Goal: Information Seeking & Learning: Learn about a topic

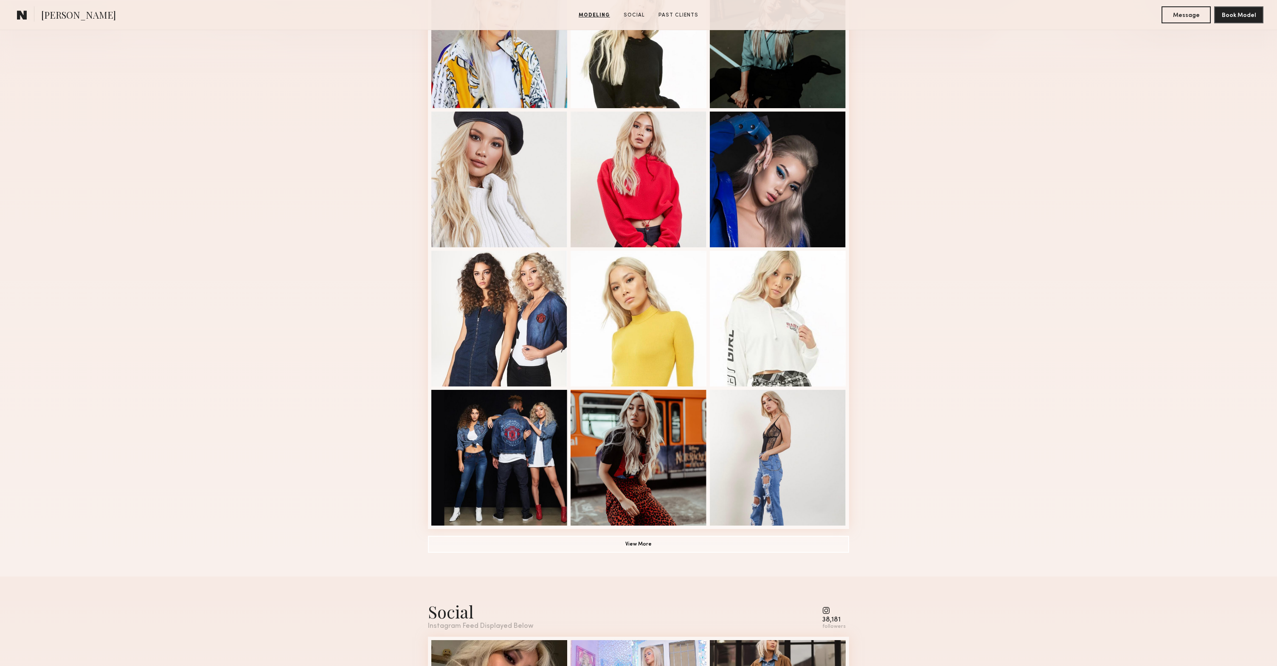
scroll to position [285, 0]
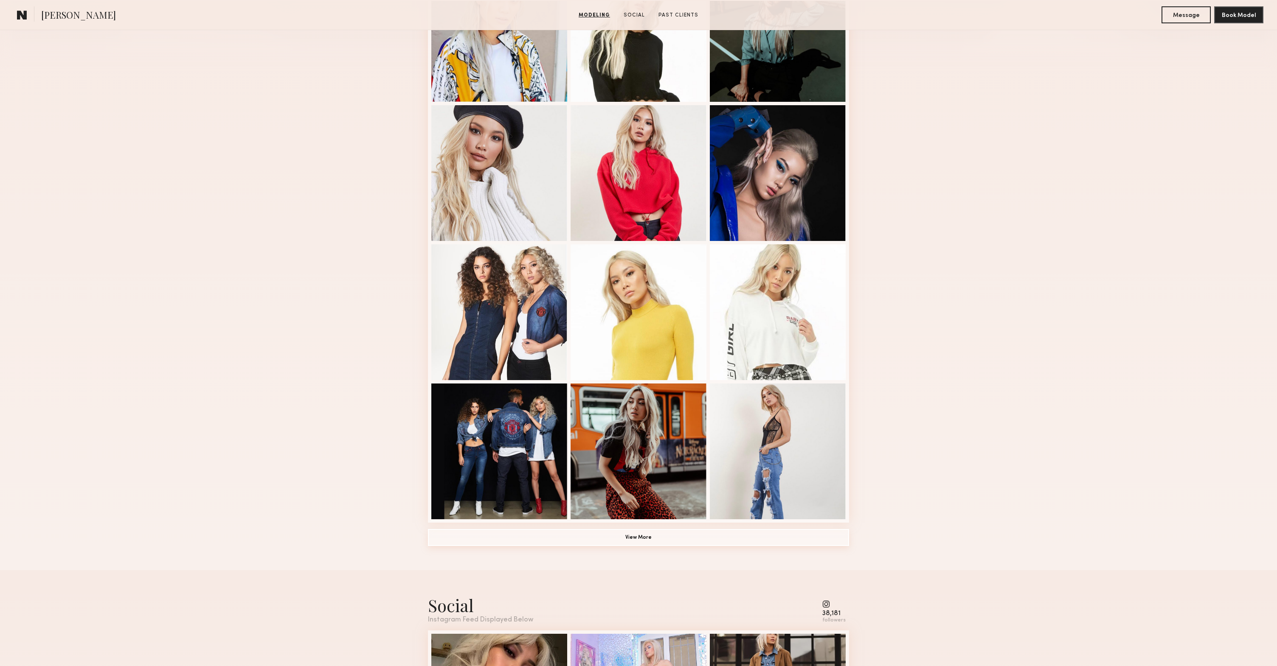
click at [727, 541] on button "View More" at bounding box center [638, 537] width 421 height 17
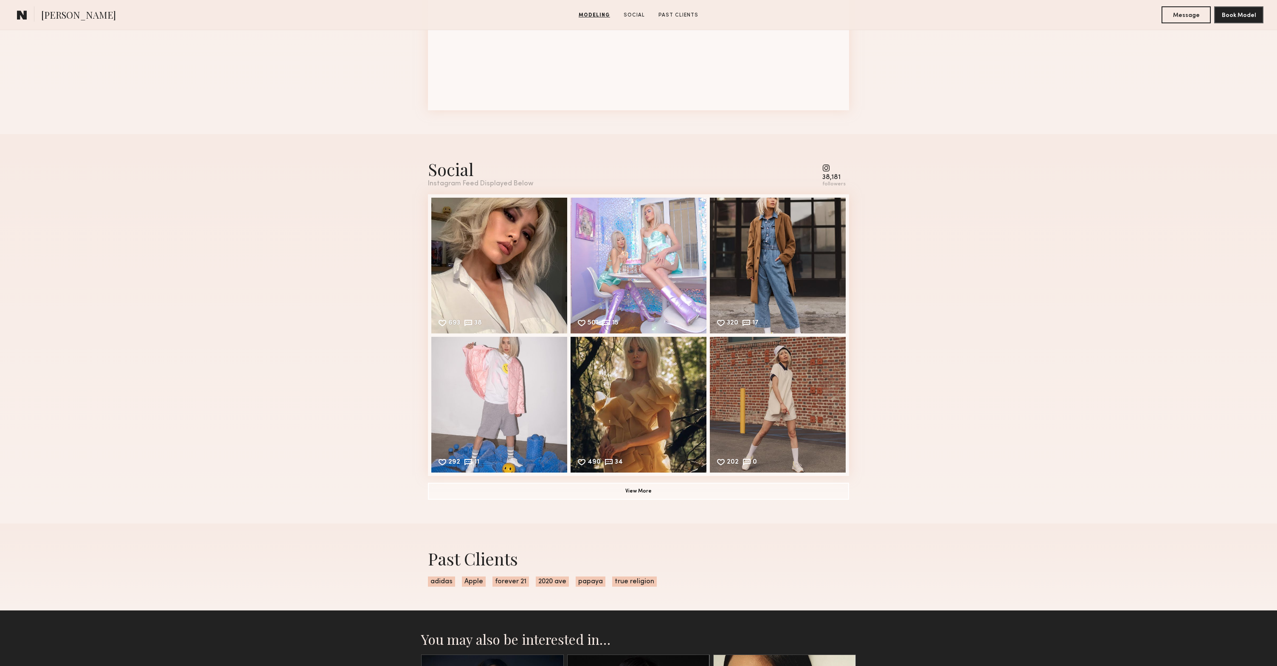
scroll to position [1116, 0]
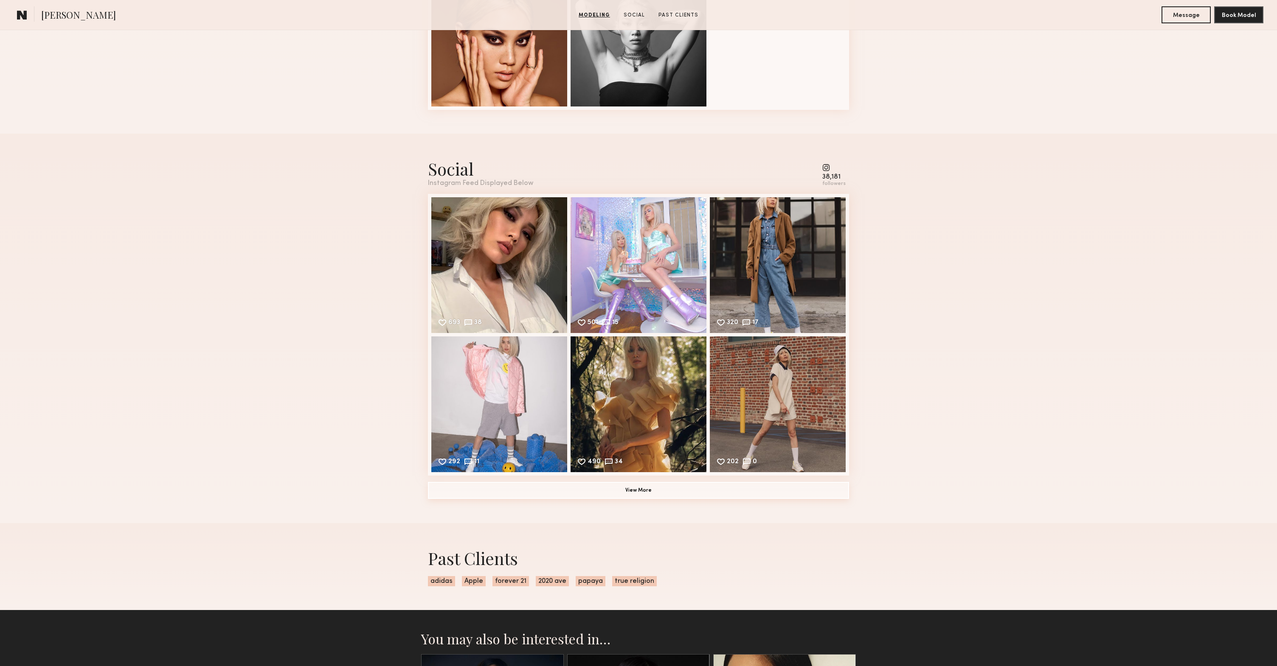
click at [656, 497] on button "View More" at bounding box center [638, 490] width 421 height 17
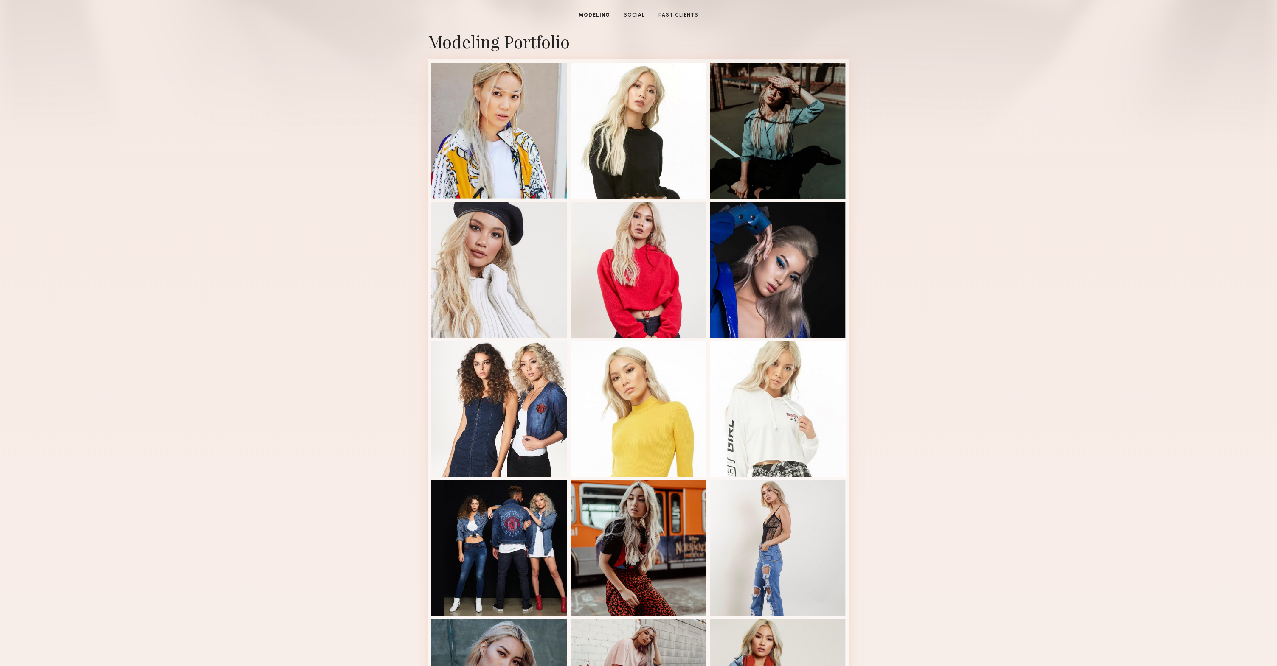
scroll to position [0, 0]
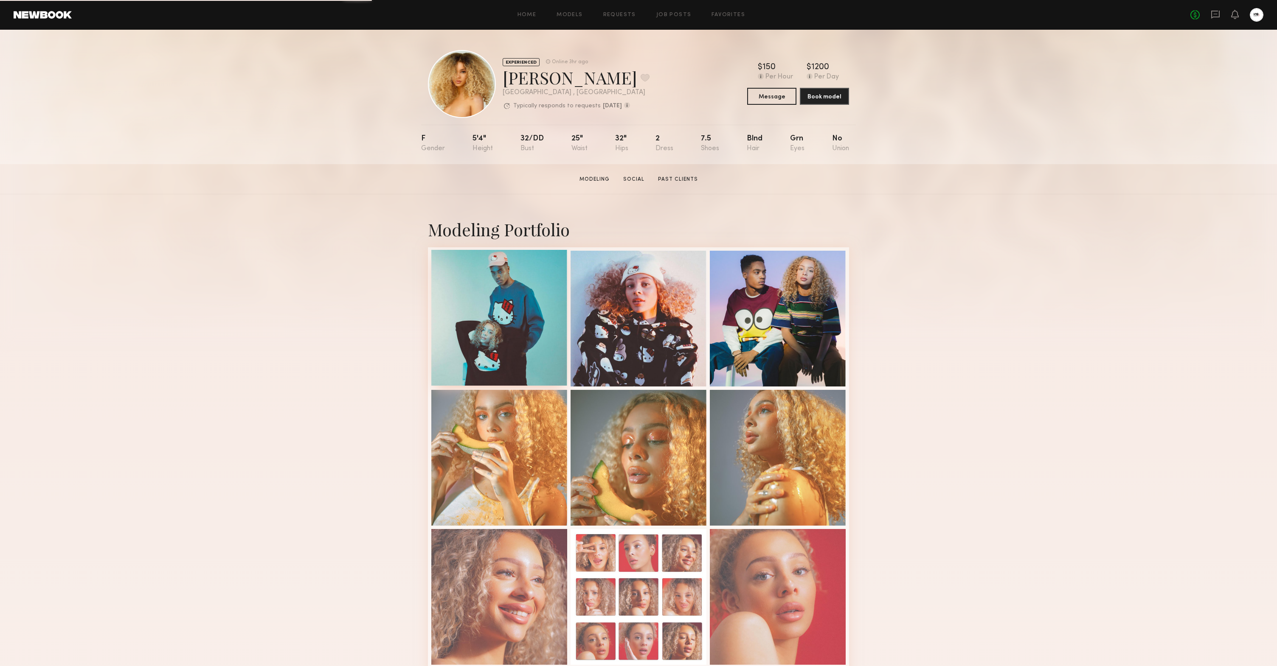
click at [478, 315] on div at bounding box center [499, 318] width 136 height 136
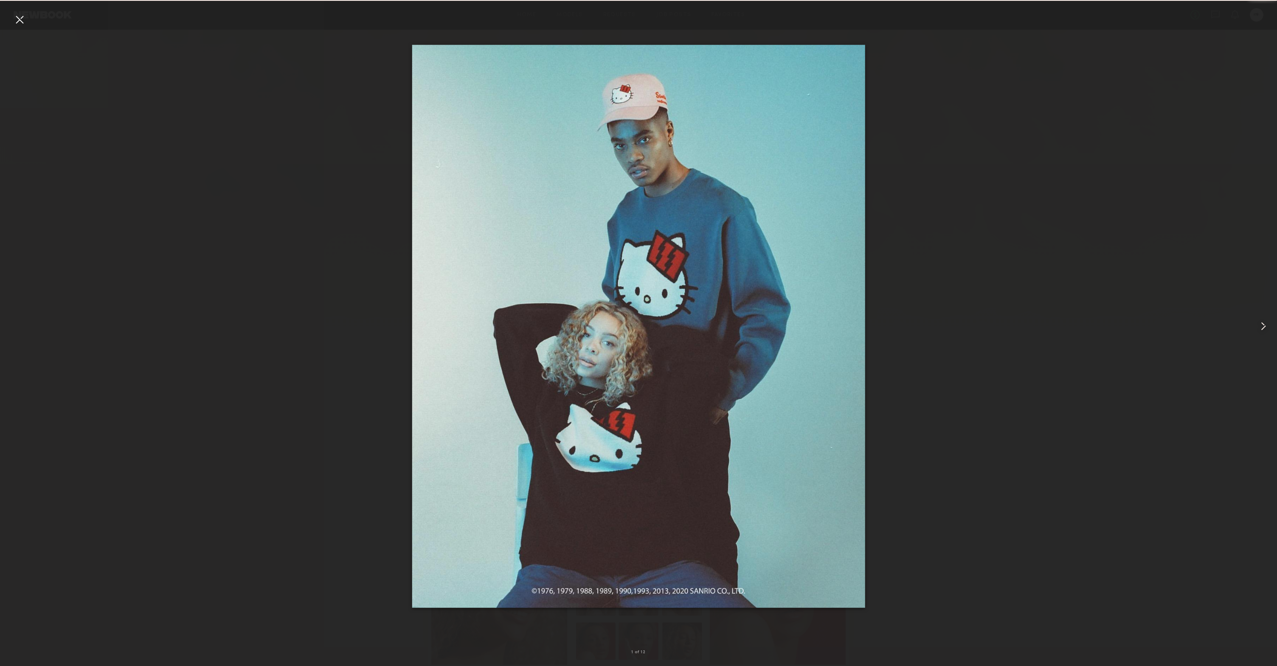
click at [1265, 326] on common-icon at bounding box center [1263, 327] width 14 height 14
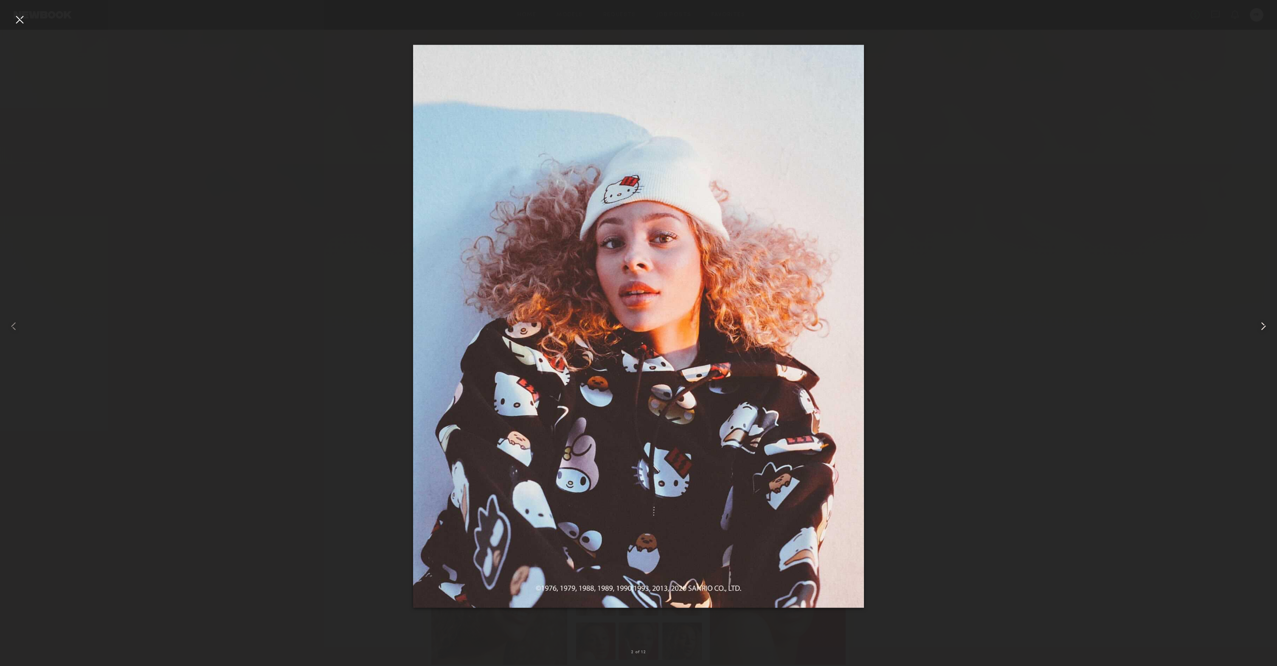
click at [1265, 326] on common-icon at bounding box center [1263, 327] width 14 height 14
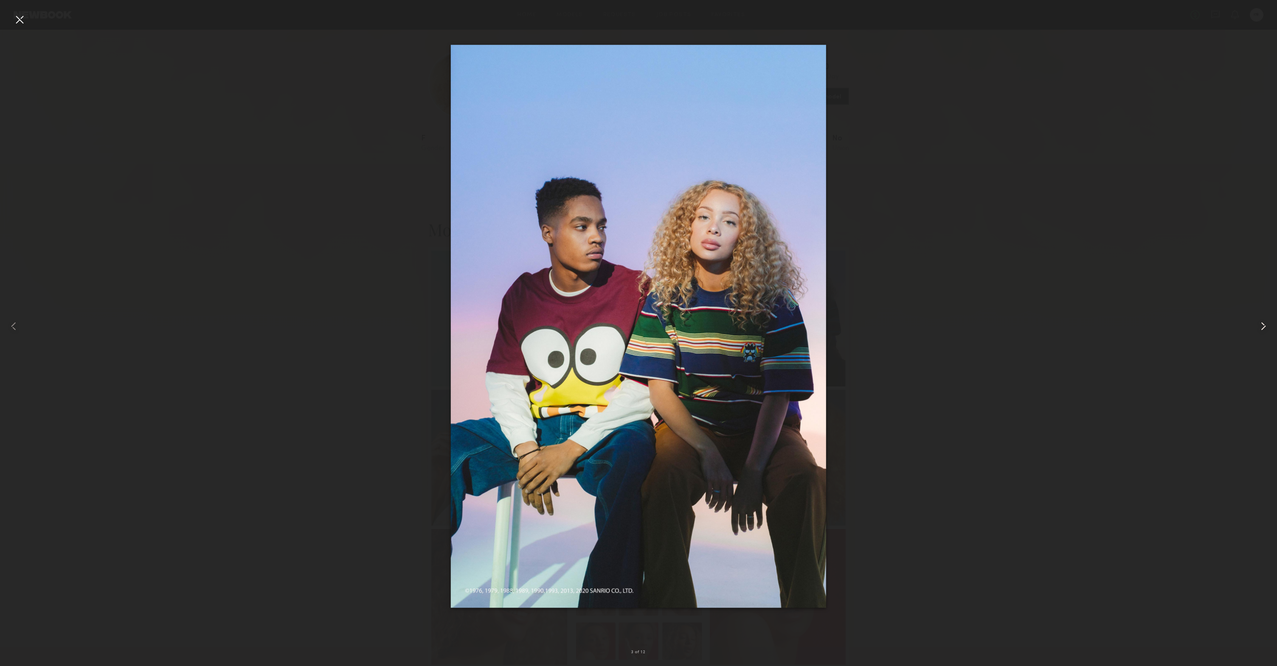
click at [1264, 326] on common-icon at bounding box center [1263, 327] width 14 height 14
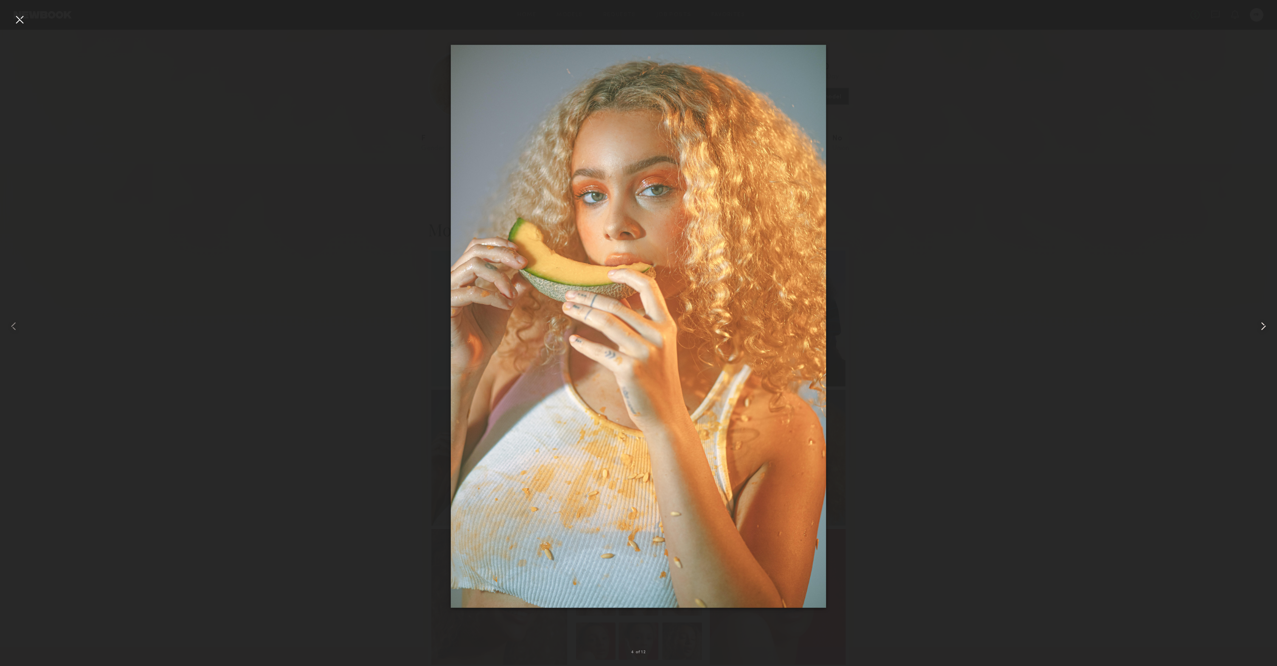
click at [1264, 326] on common-icon at bounding box center [1263, 327] width 14 height 14
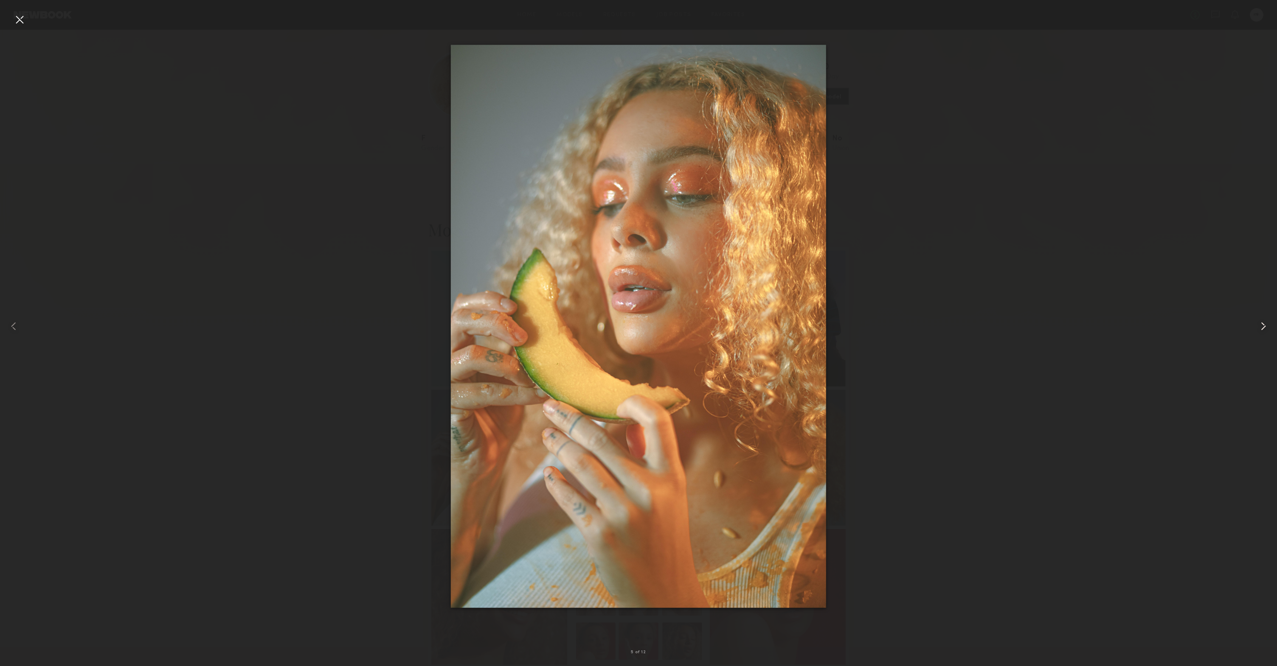
click at [1264, 326] on common-icon at bounding box center [1263, 327] width 14 height 14
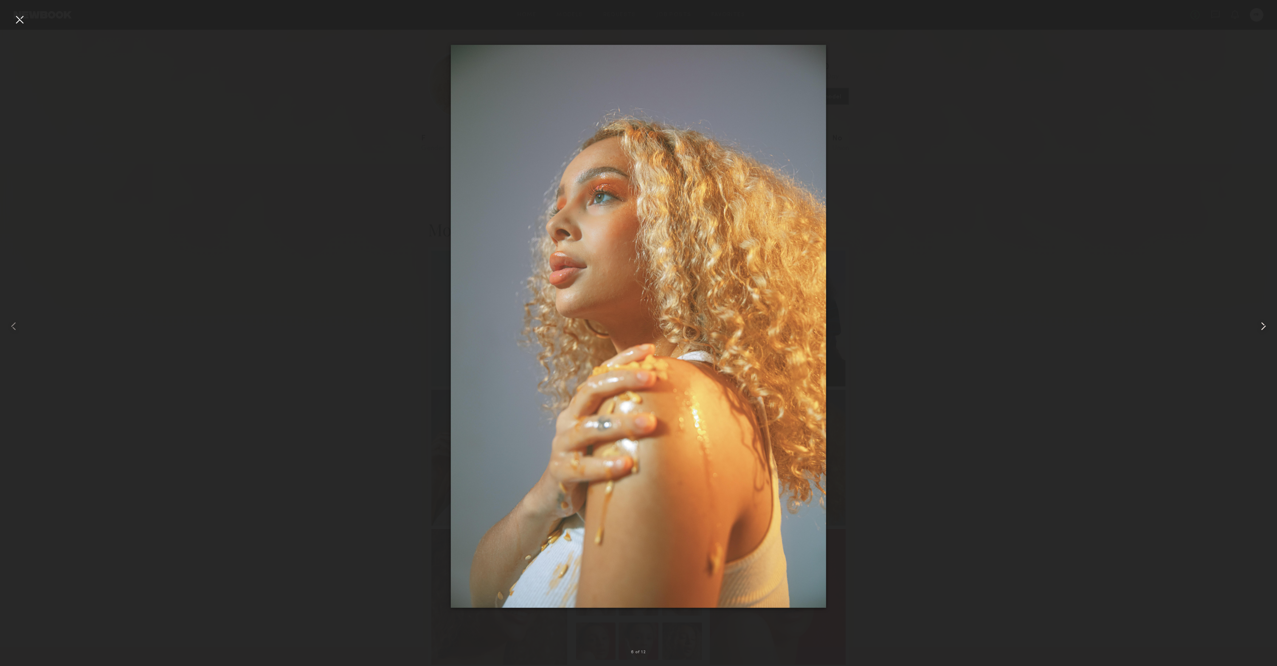
click at [1264, 326] on common-icon at bounding box center [1263, 327] width 14 height 14
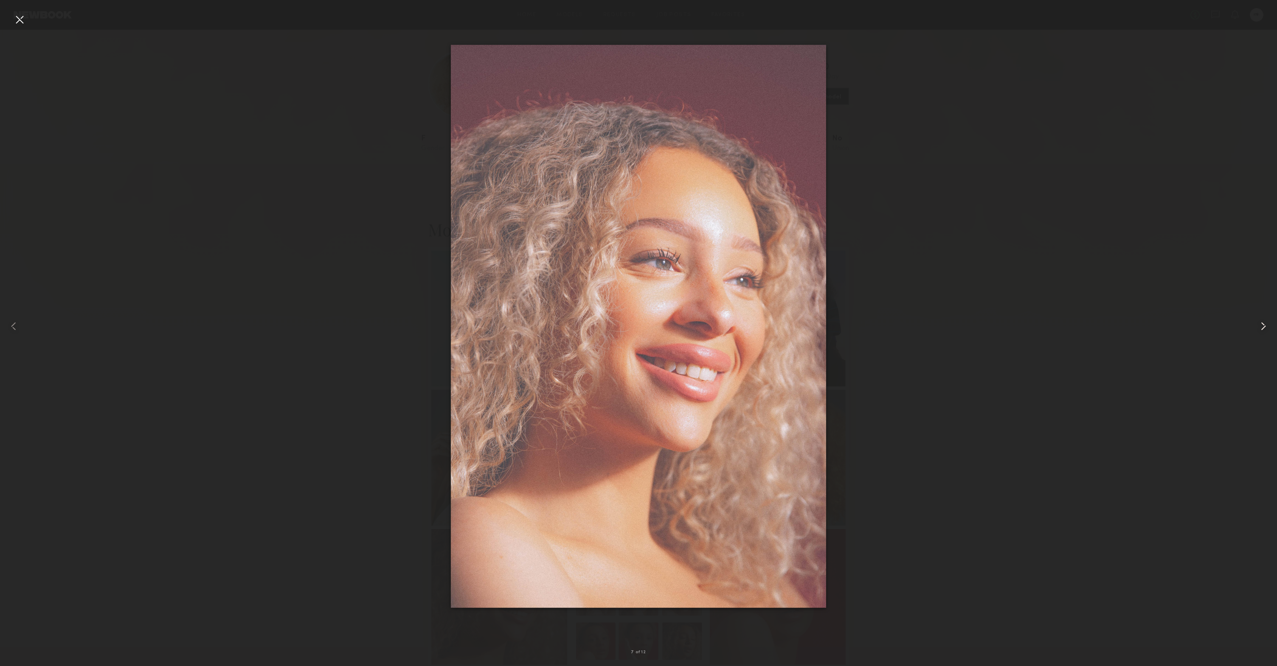
click at [1264, 326] on common-icon at bounding box center [1263, 327] width 14 height 14
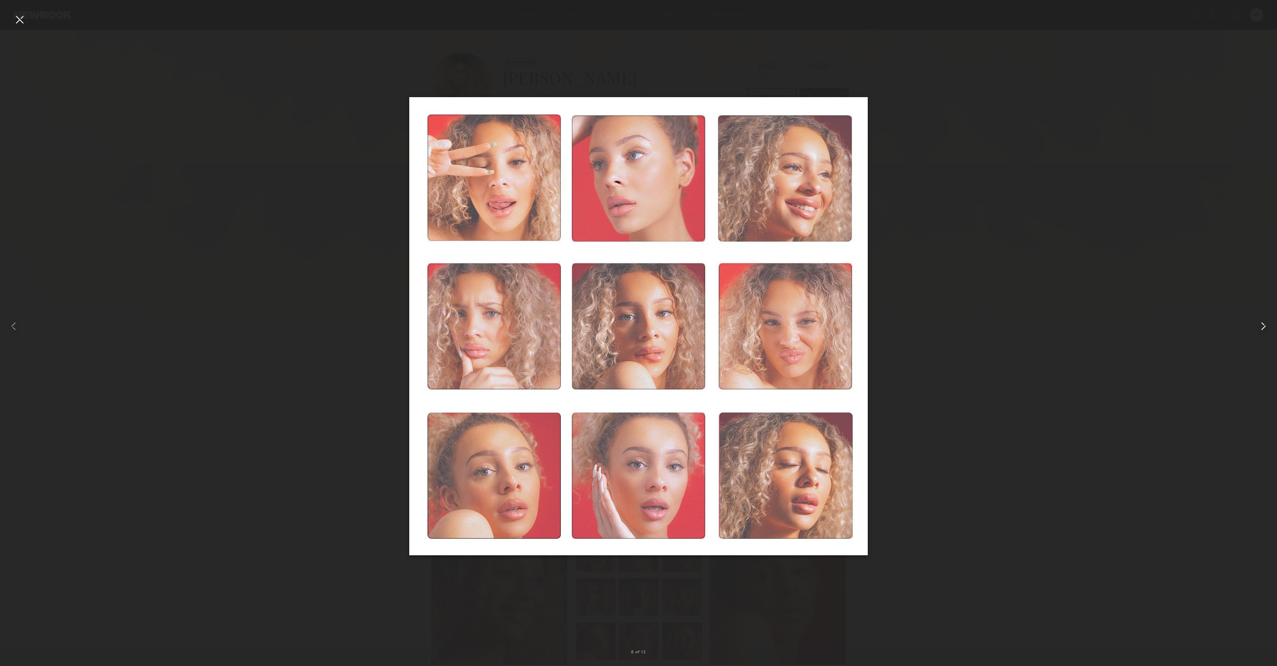
click at [1264, 326] on common-icon at bounding box center [1263, 327] width 14 height 14
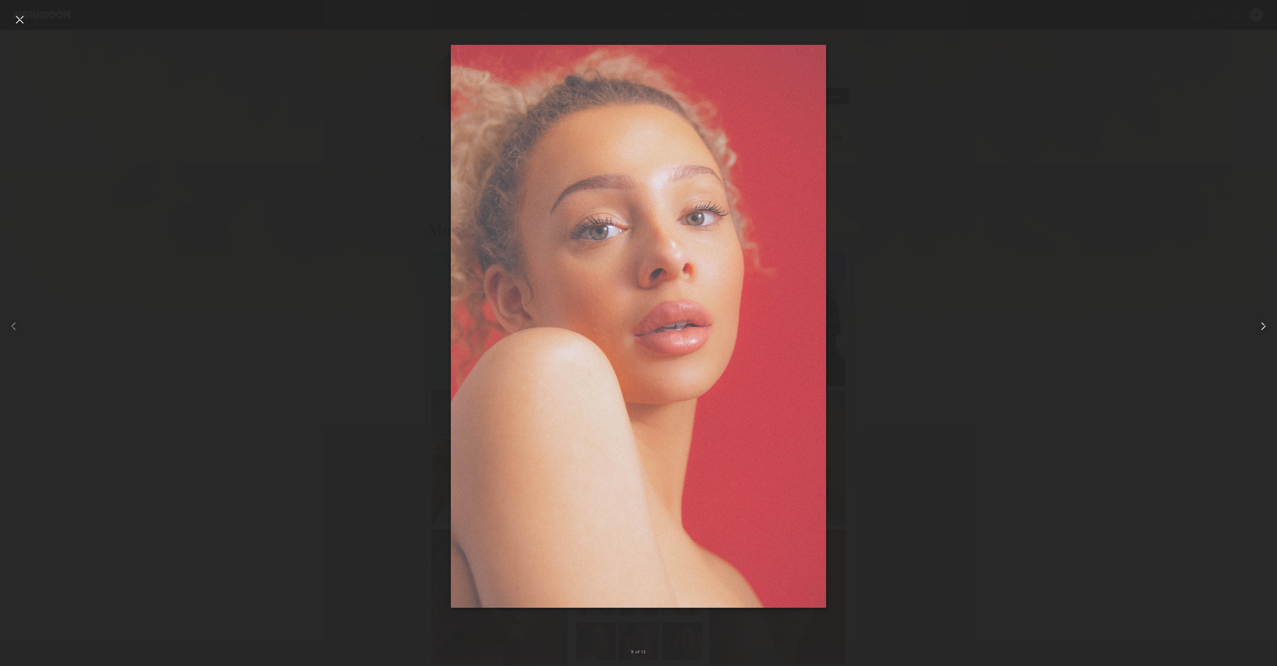
click at [1264, 326] on common-icon at bounding box center [1263, 327] width 14 height 14
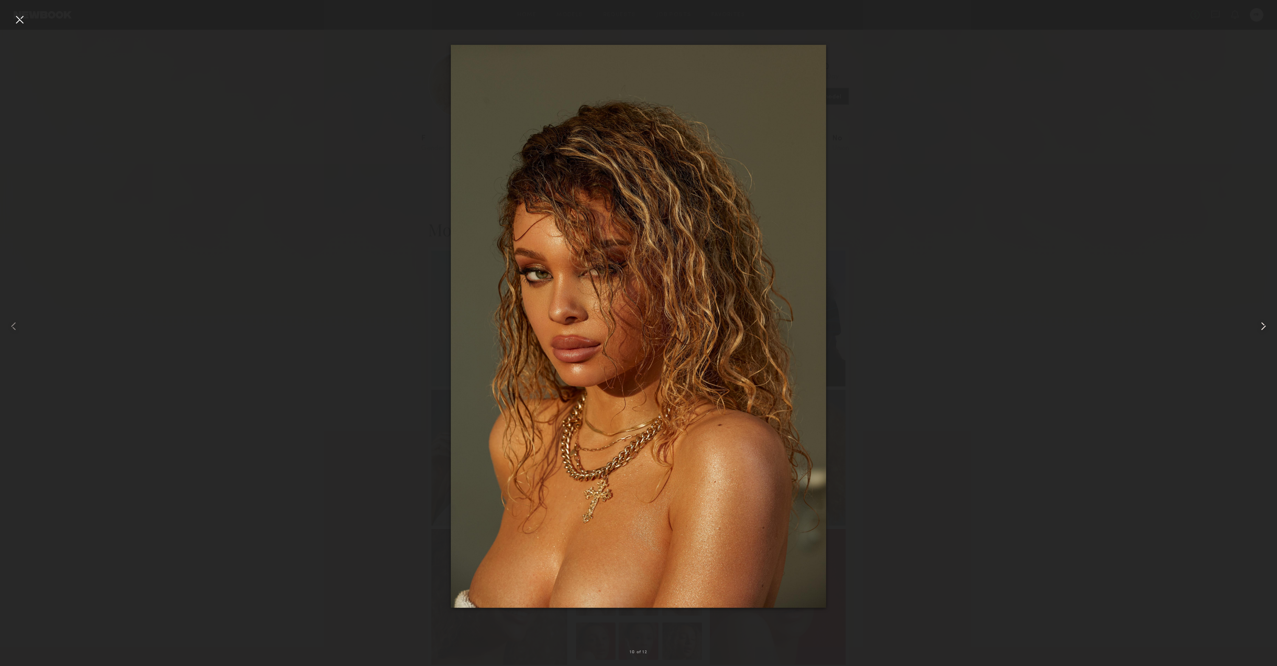
click at [1264, 326] on common-icon at bounding box center [1263, 327] width 14 height 14
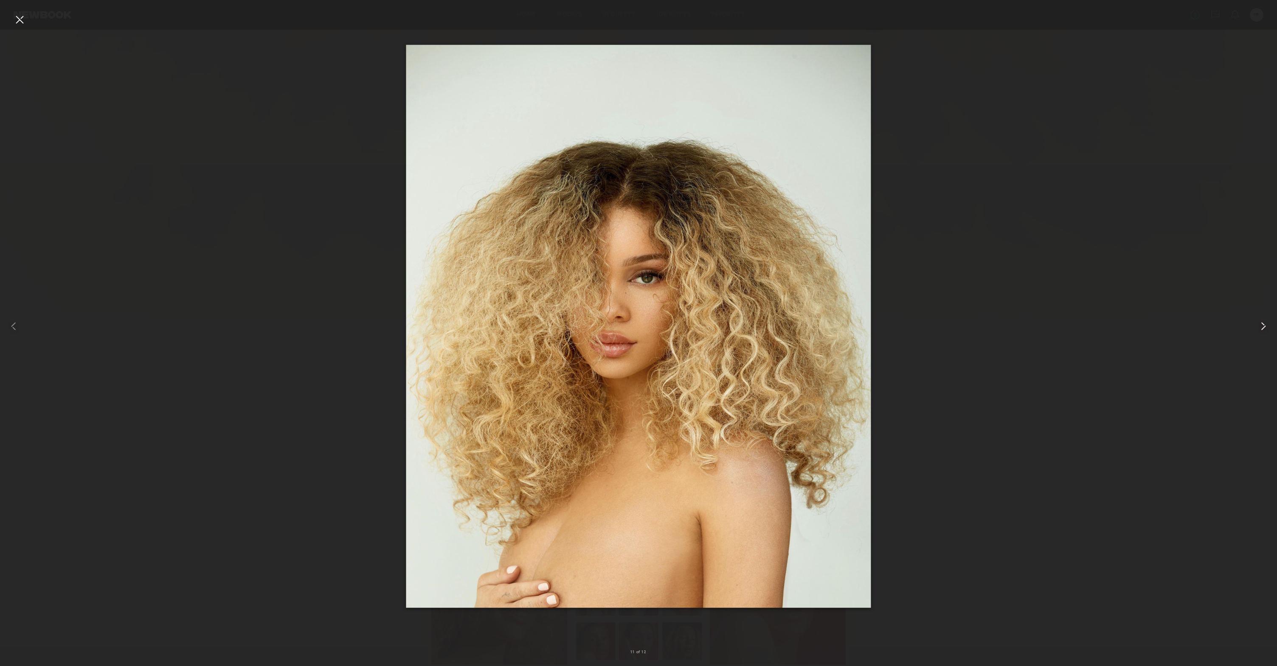
click at [1264, 326] on common-icon at bounding box center [1263, 327] width 14 height 14
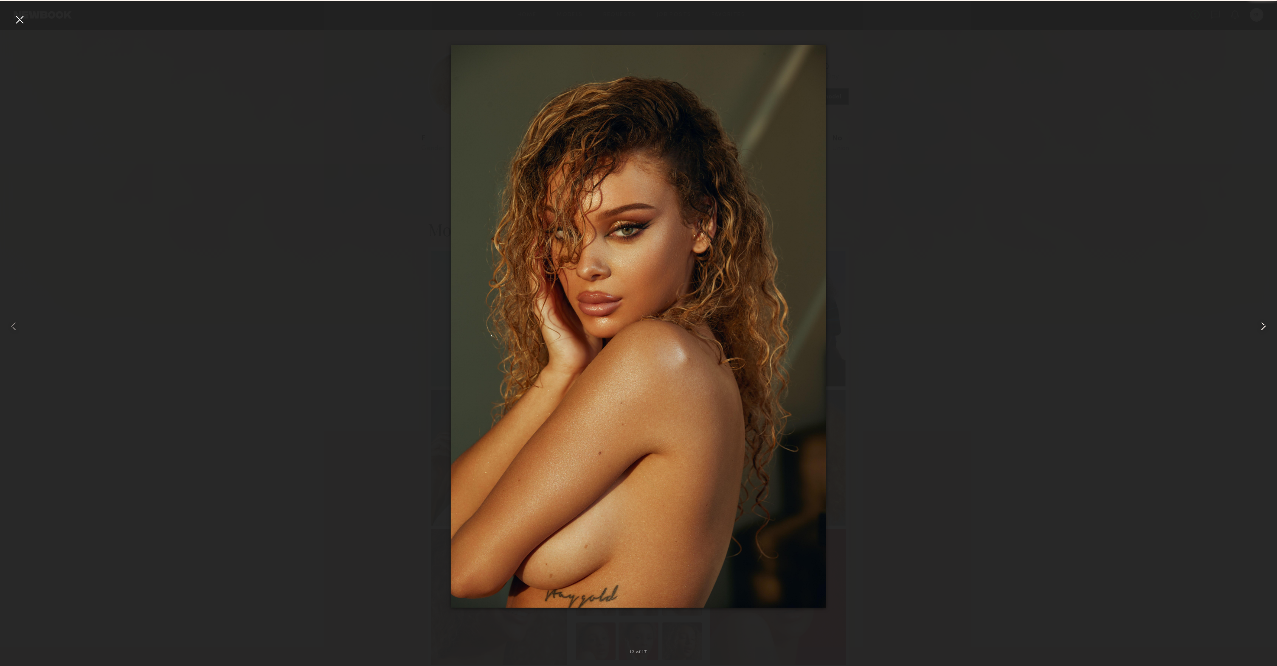
click at [1264, 326] on common-icon at bounding box center [1263, 327] width 14 height 14
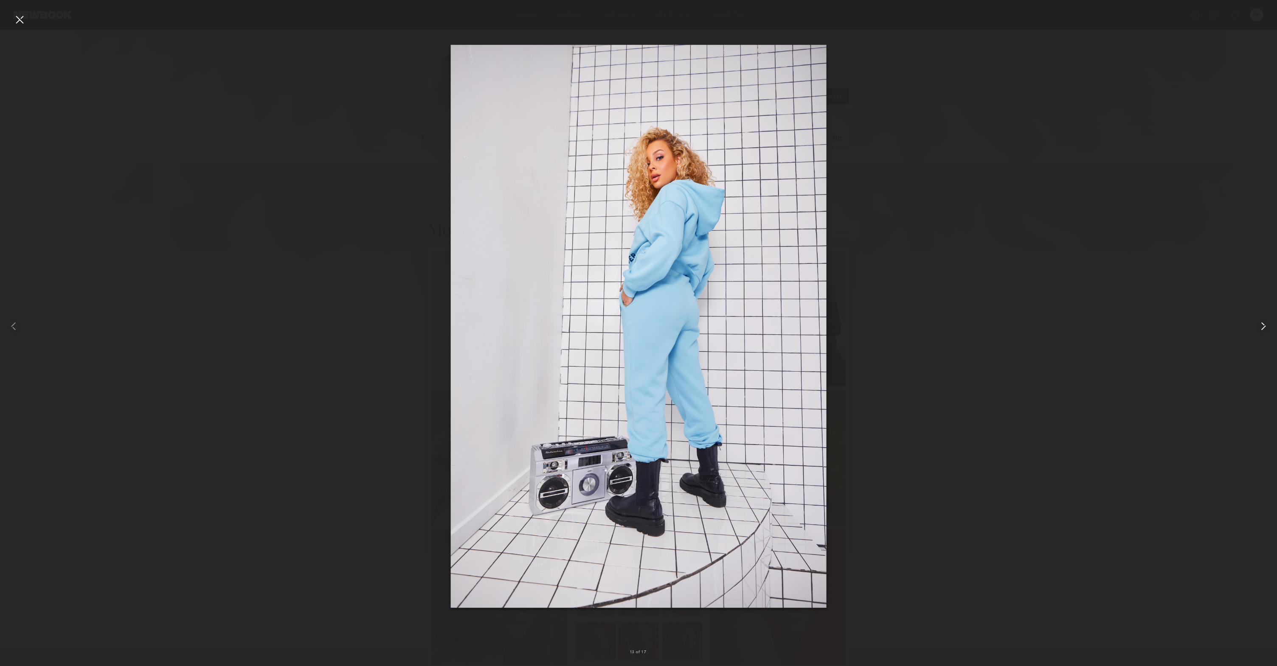
click at [1264, 326] on common-icon at bounding box center [1263, 327] width 14 height 14
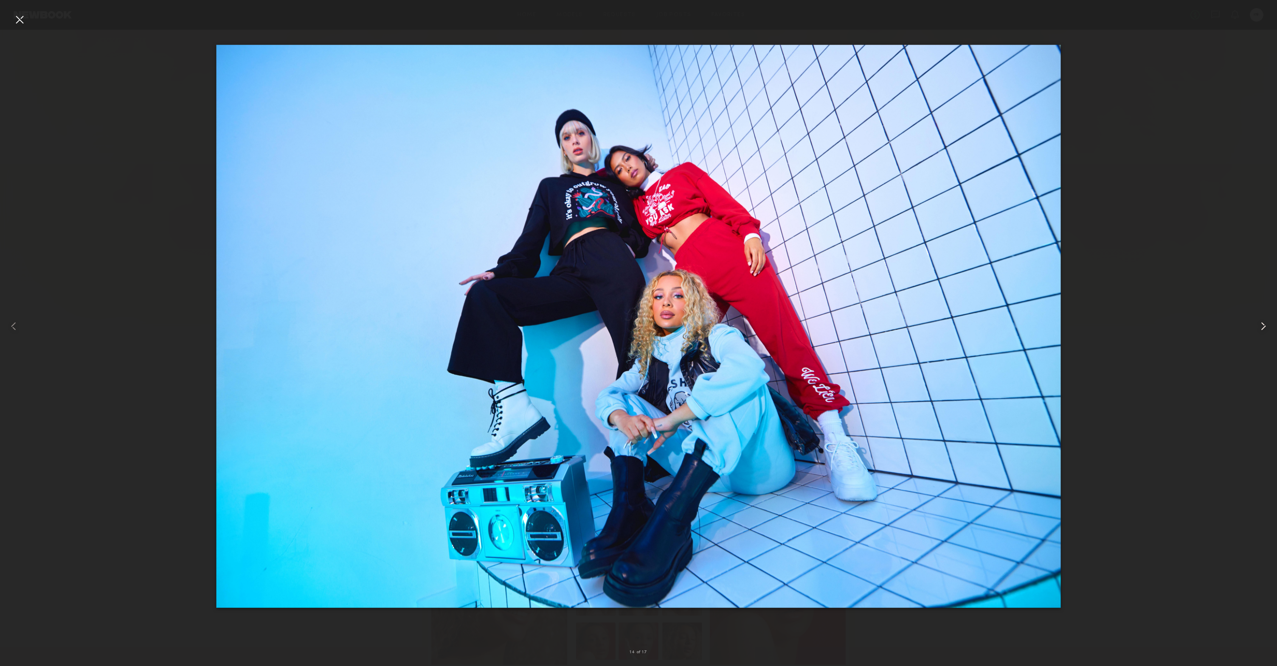
click at [1264, 326] on common-icon at bounding box center [1263, 327] width 14 height 14
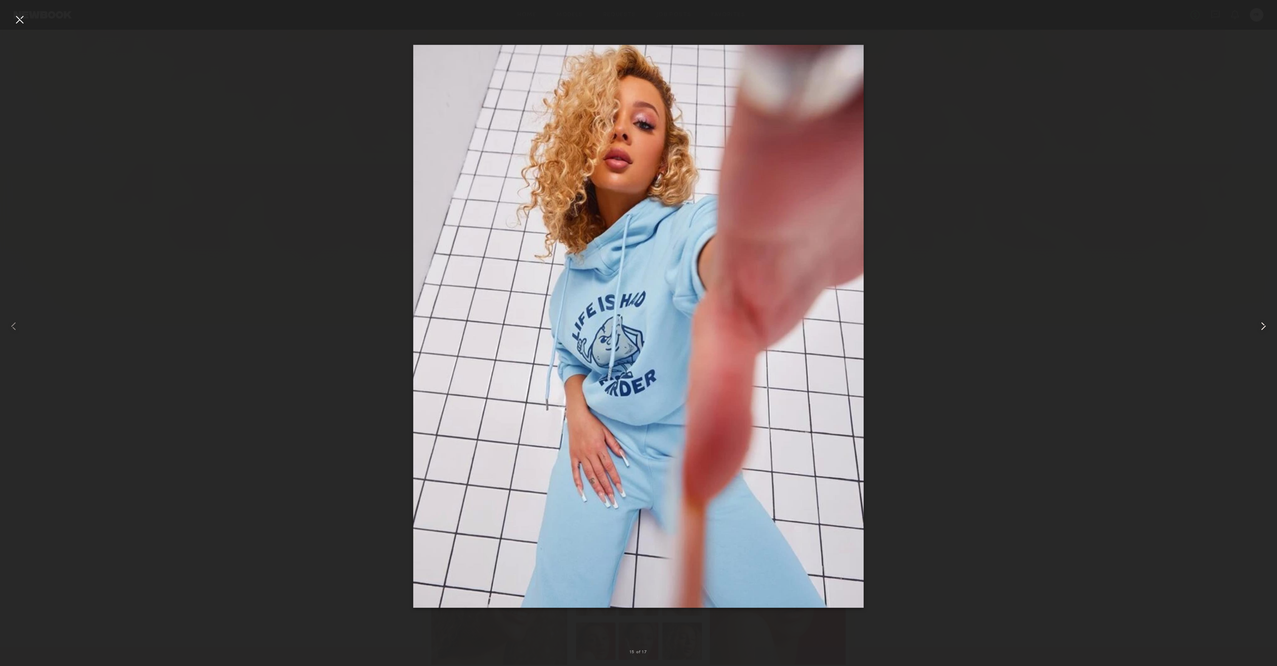
click at [1264, 326] on common-icon at bounding box center [1263, 327] width 14 height 14
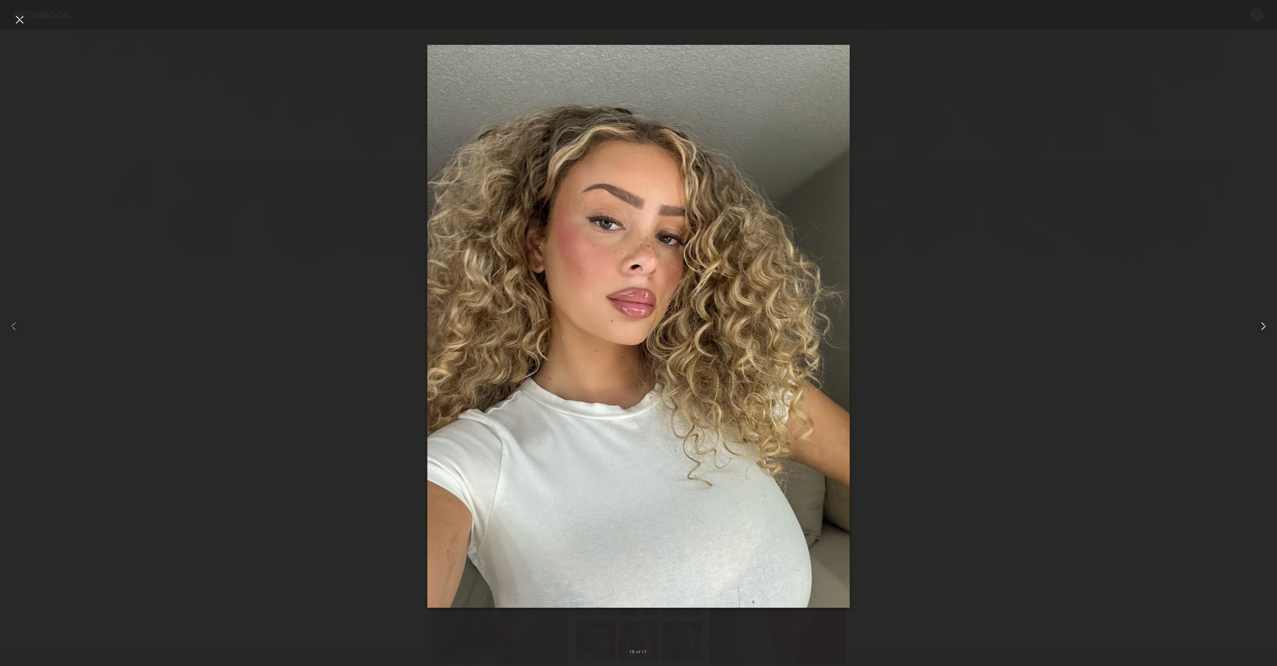
click at [1264, 326] on common-icon at bounding box center [1263, 327] width 14 height 14
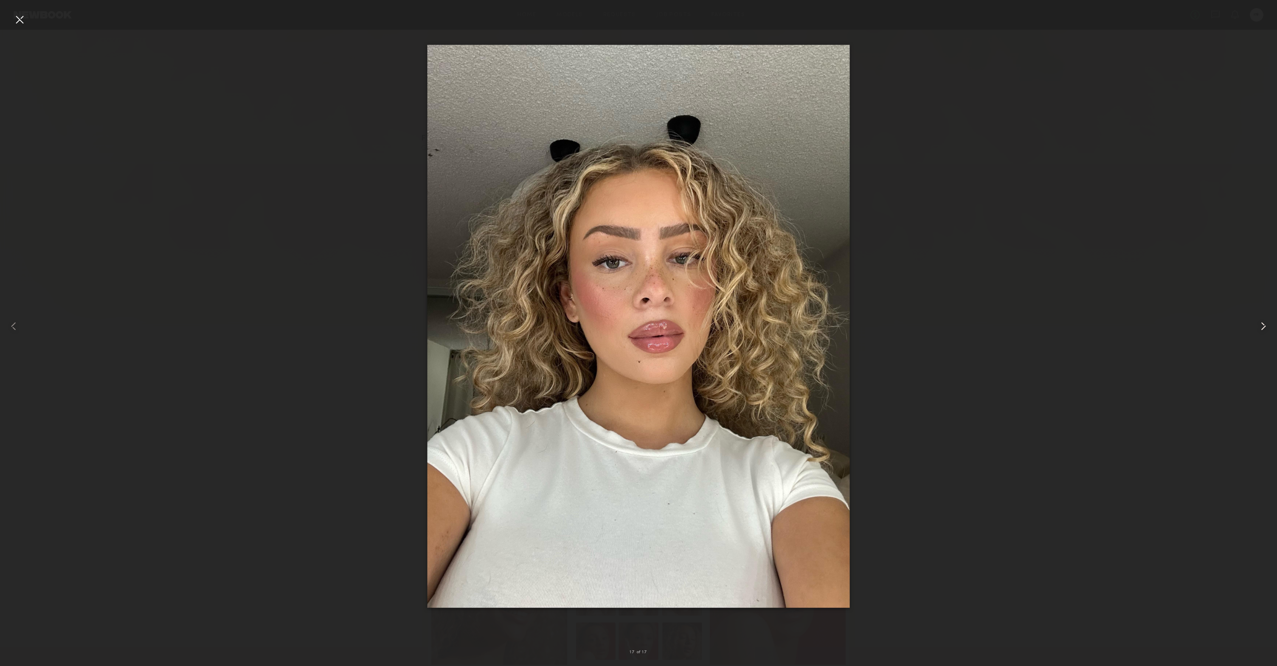
click at [1264, 326] on common-icon at bounding box center [1263, 327] width 14 height 14
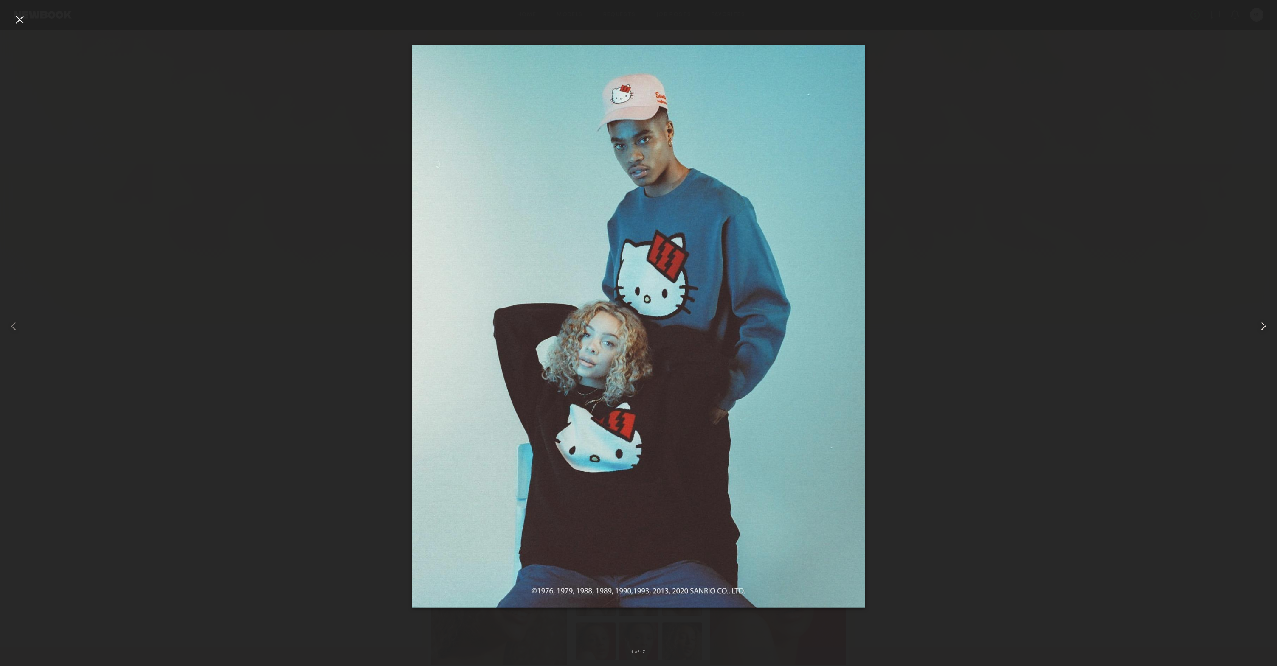
click at [1264, 326] on common-icon at bounding box center [1263, 327] width 14 height 14
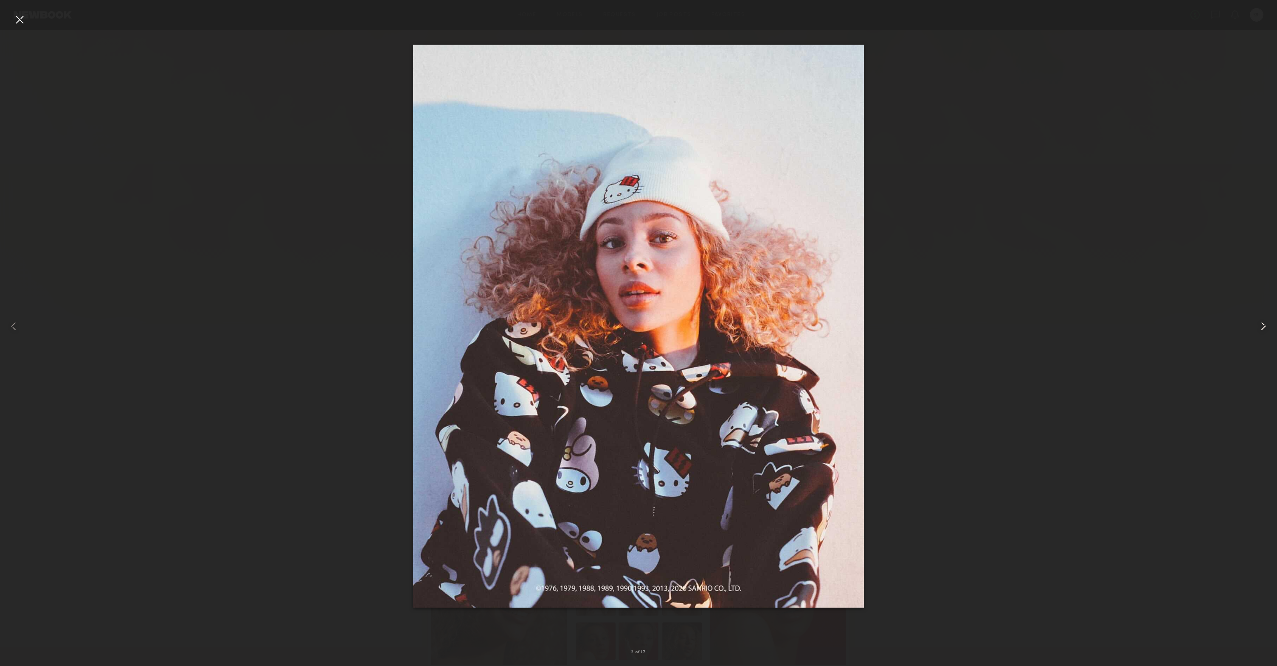
click at [1264, 326] on common-icon at bounding box center [1263, 327] width 14 height 14
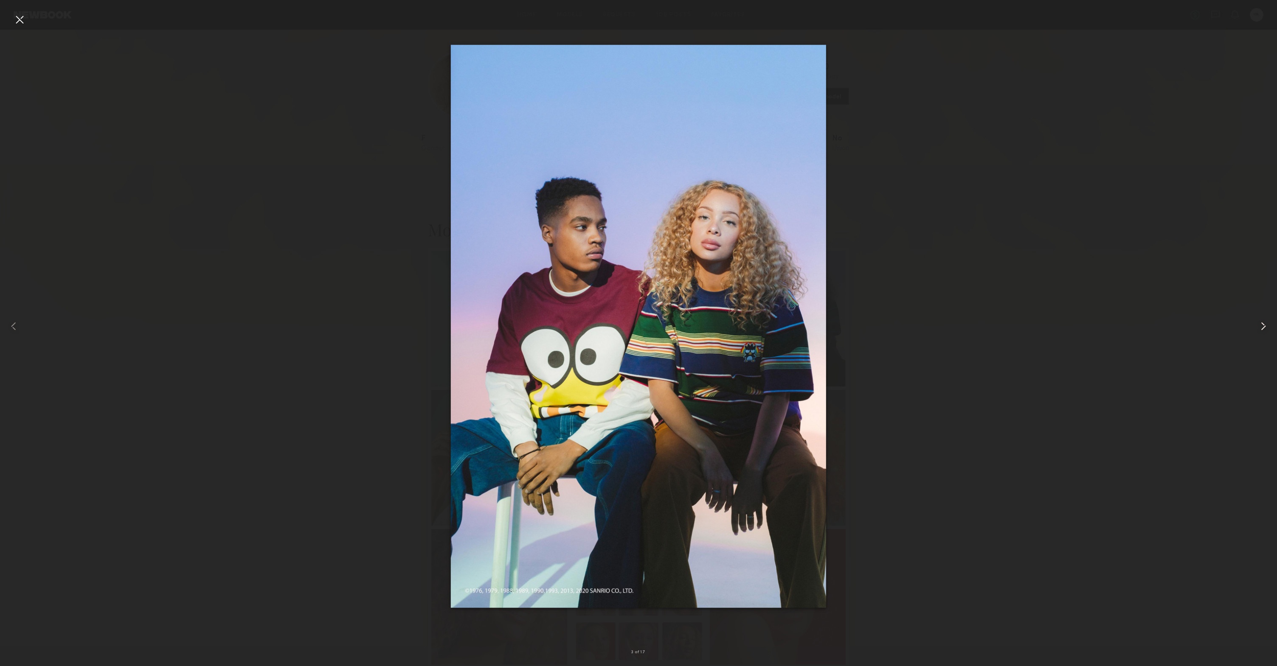
click at [1264, 326] on common-icon at bounding box center [1263, 327] width 14 height 14
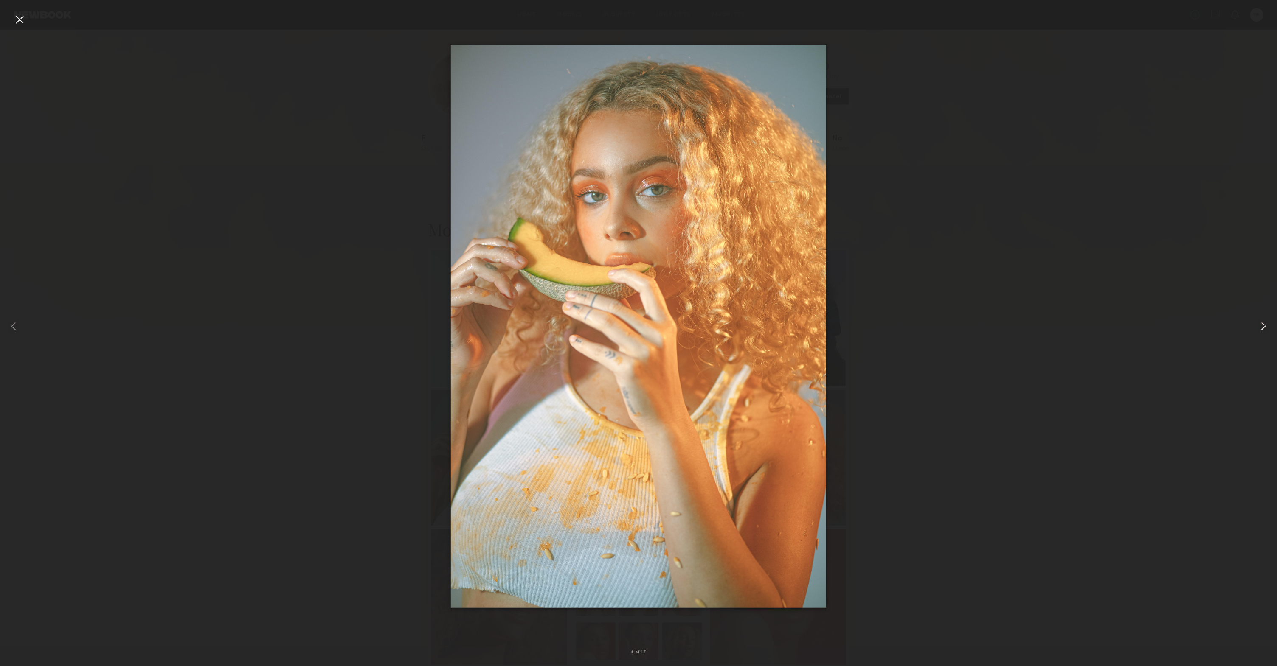
click at [1264, 326] on common-icon at bounding box center [1263, 327] width 14 height 14
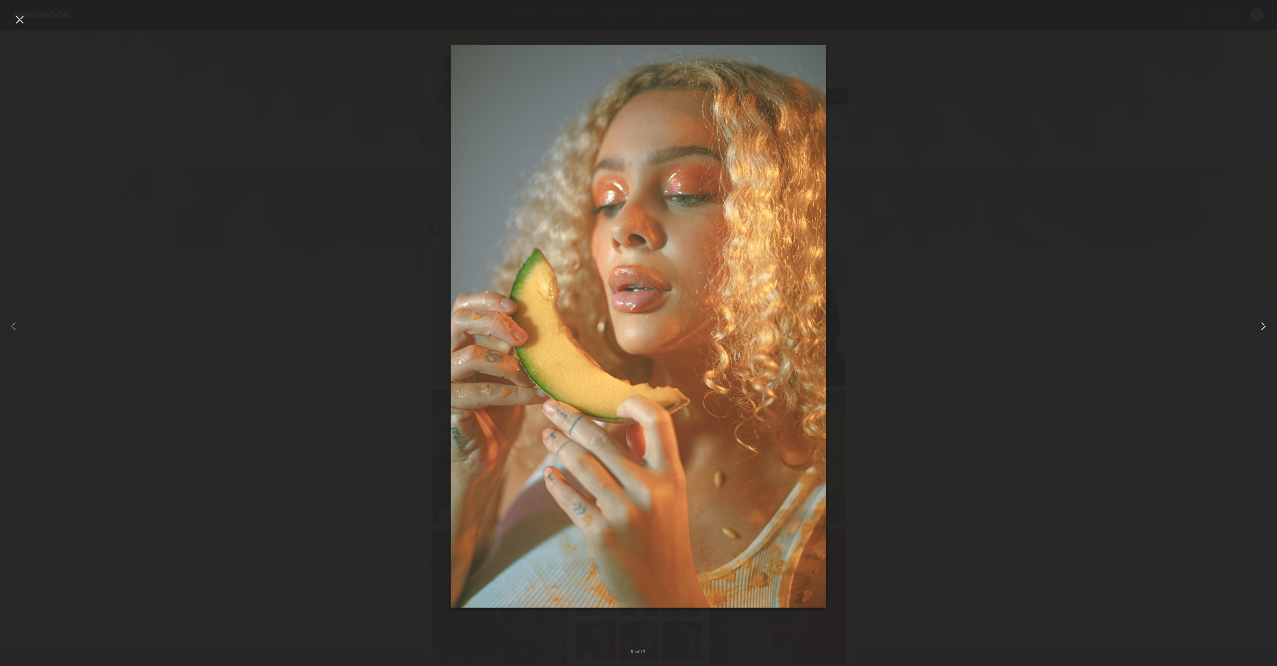
click at [1264, 326] on common-icon at bounding box center [1263, 327] width 14 height 14
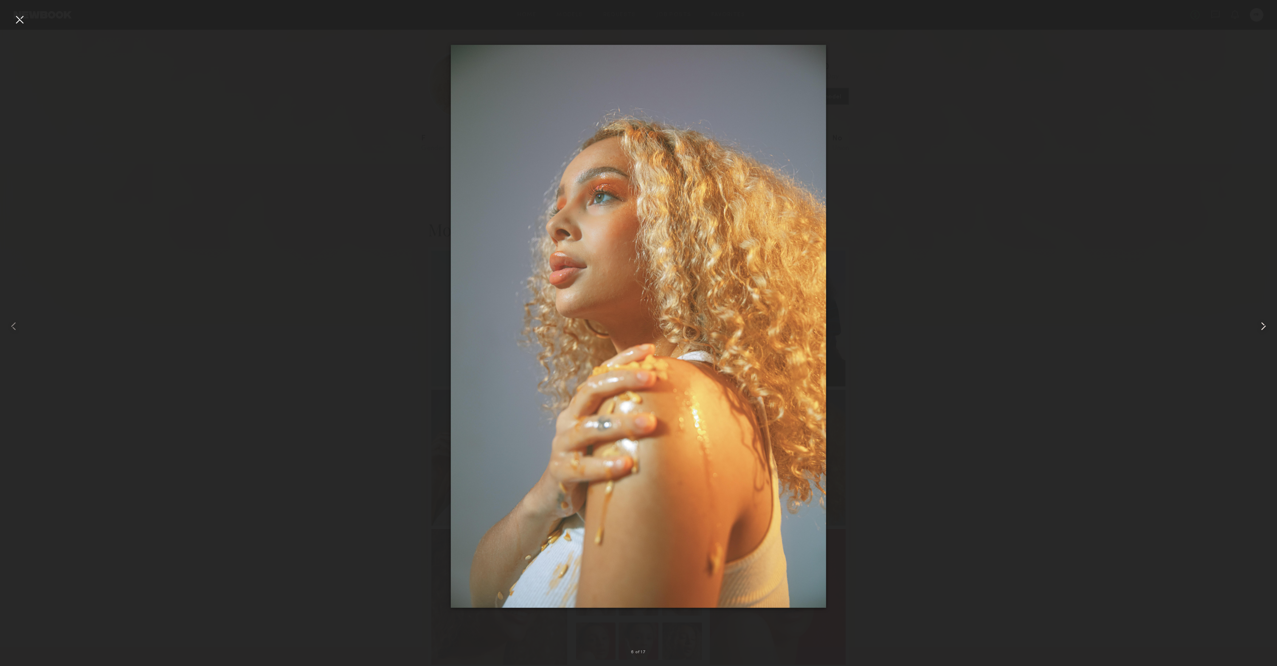
click at [1264, 326] on common-icon at bounding box center [1263, 327] width 14 height 14
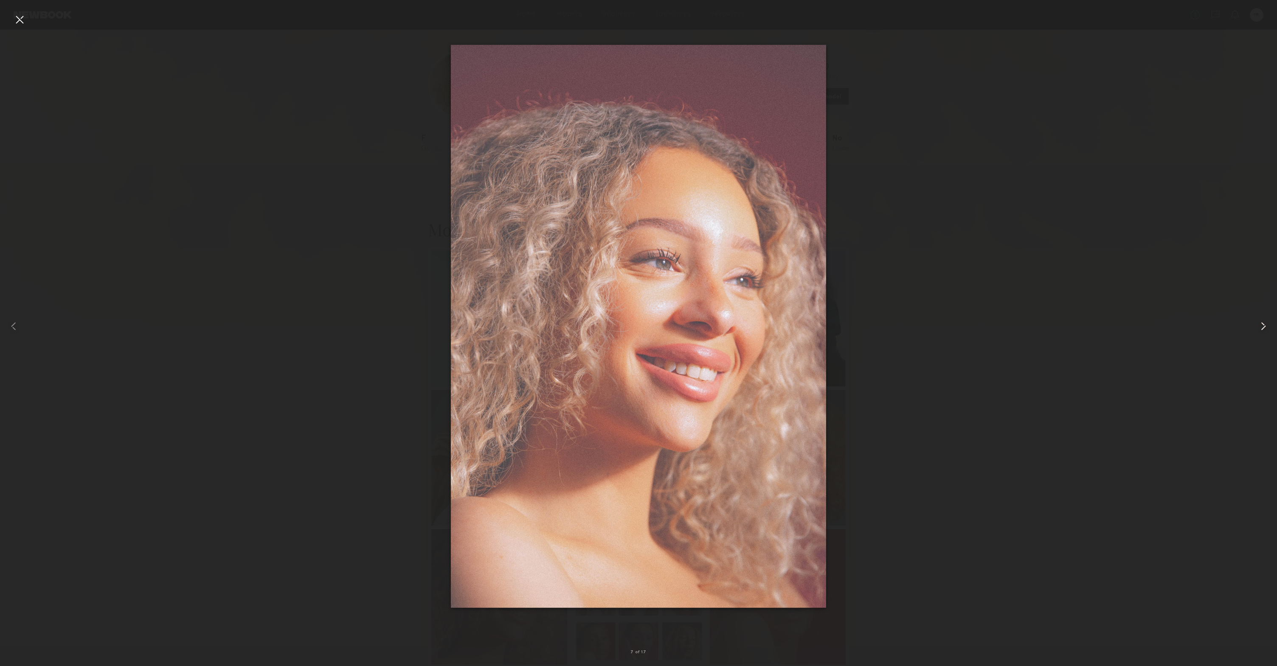
click at [1264, 326] on common-icon at bounding box center [1263, 327] width 14 height 14
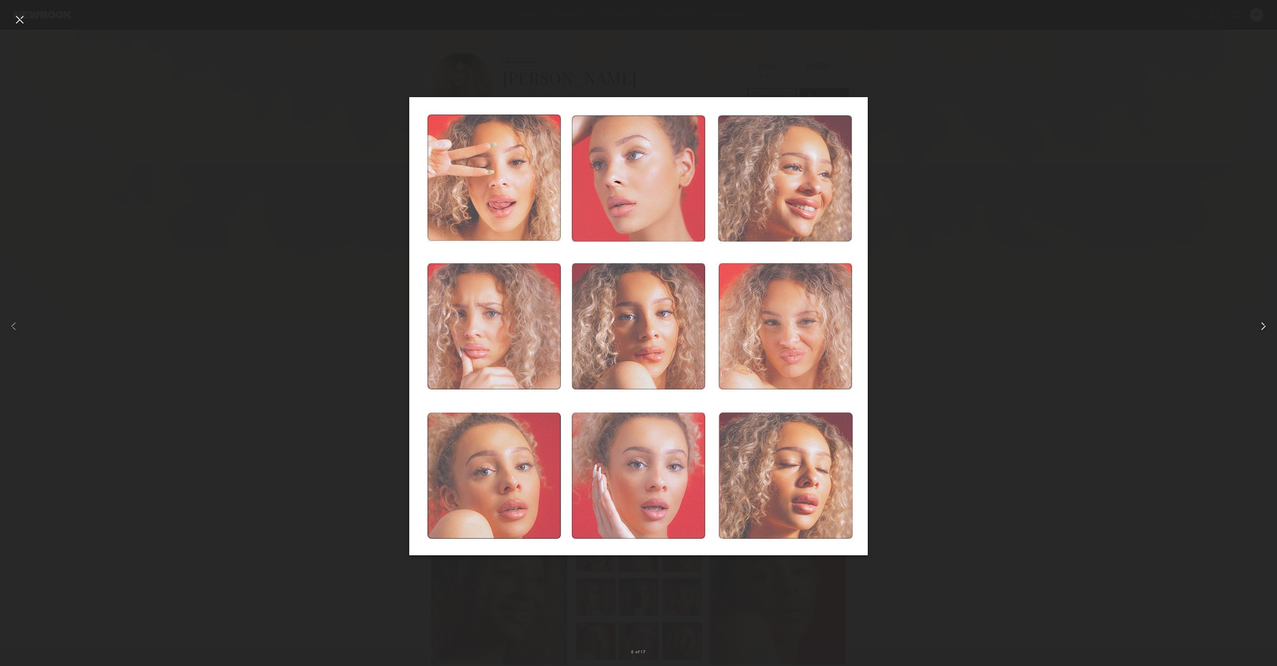
click at [1264, 326] on common-icon at bounding box center [1263, 327] width 14 height 14
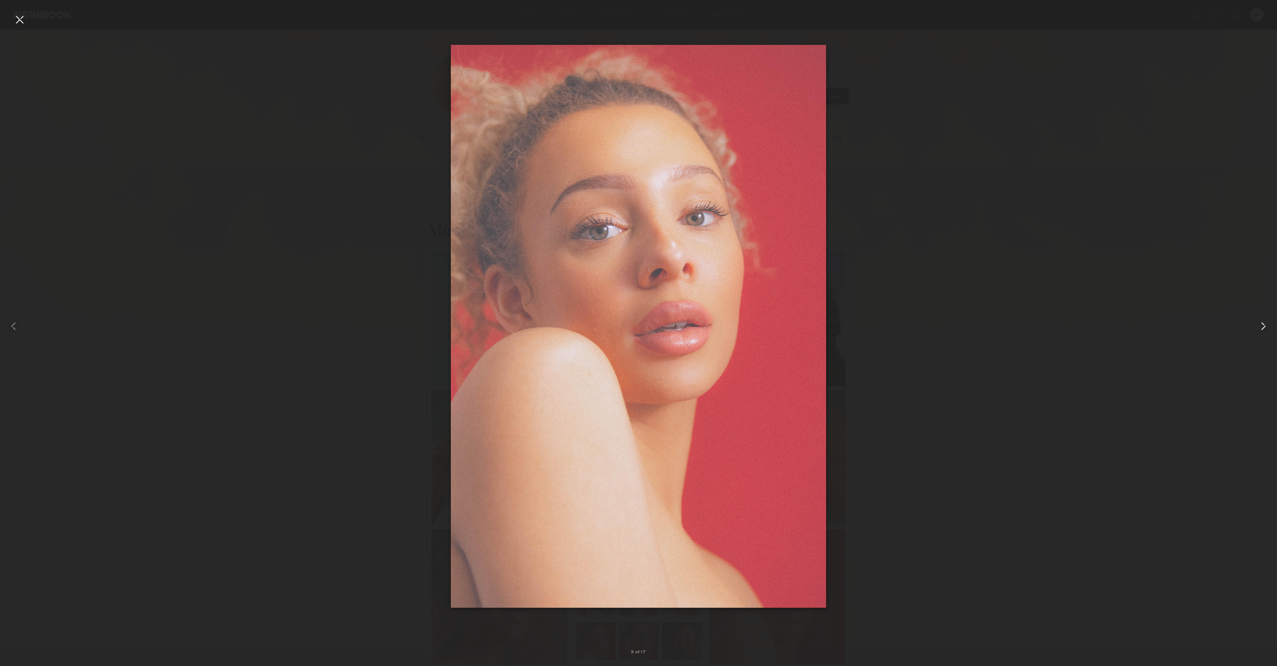
click at [1263, 326] on common-icon at bounding box center [1263, 327] width 14 height 14
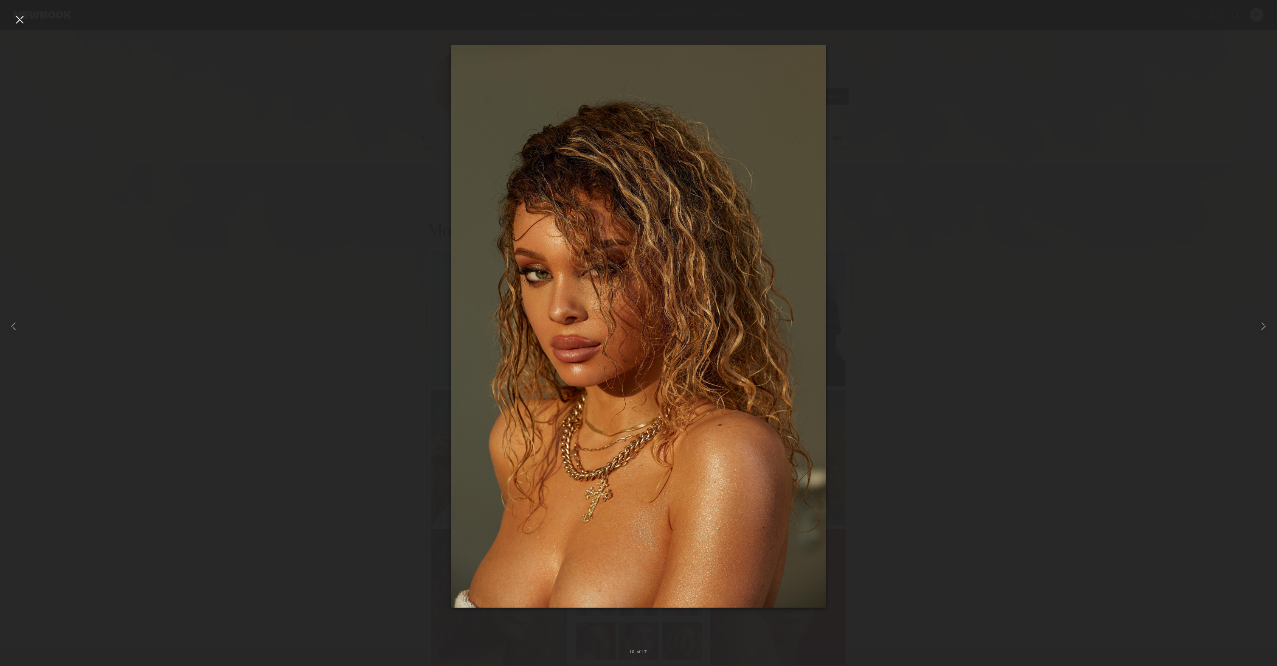
click at [17, 17] on div at bounding box center [20, 20] width 14 height 14
